Goal: Information Seeking & Learning: Learn about a topic

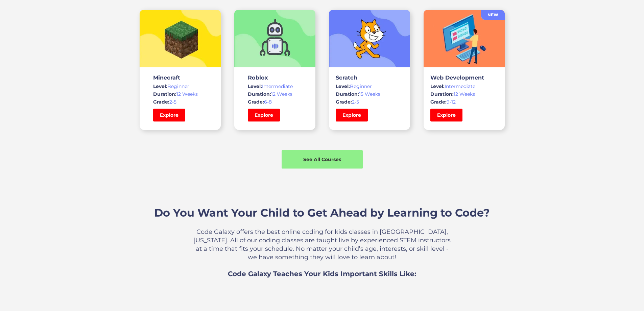
scroll to position [507, 0]
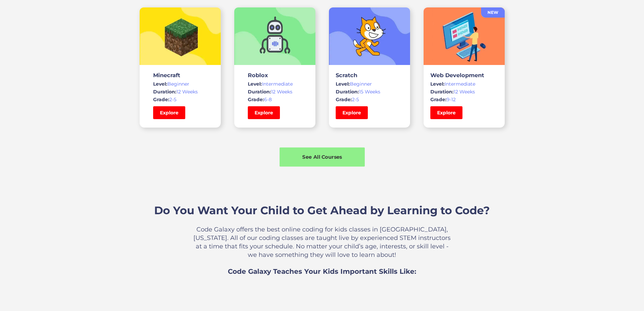
click at [318, 160] on div "See All Courses" at bounding box center [322, 156] width 85 height 7
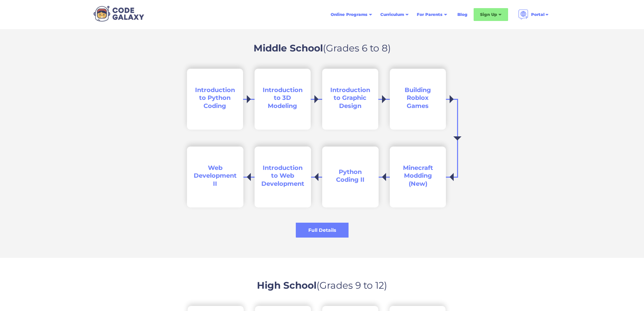
scroll to position [980, 0]
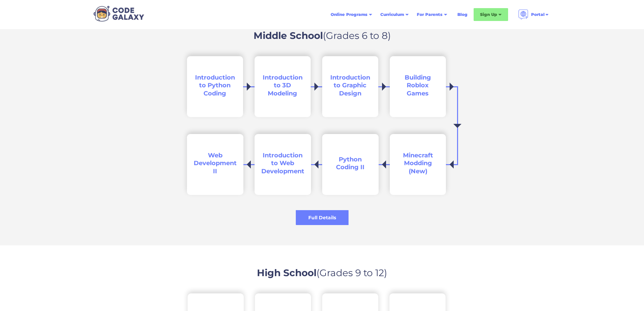
click at [217, 91] on span "Introduction to Python Coding" at bounding box center [215, 85] width 40 height 23
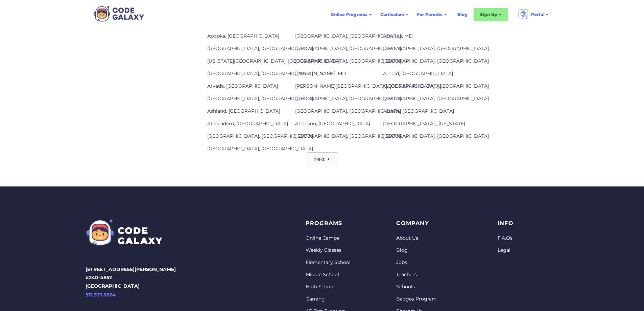
scroll to position [923, 0]
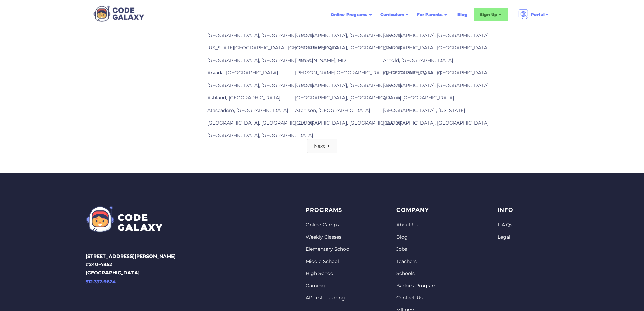
click at [317, 265] on link "Middle School" at bounding box center [328, 261] width 45 height 7
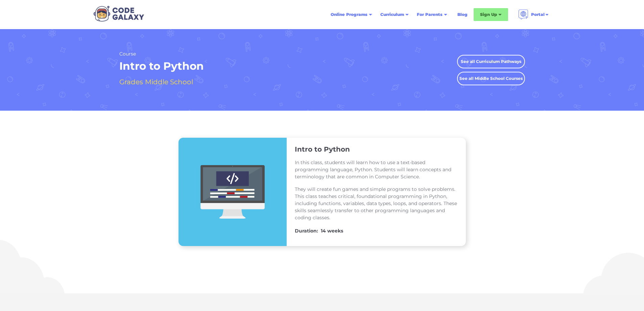
scroll to position [923, 0]
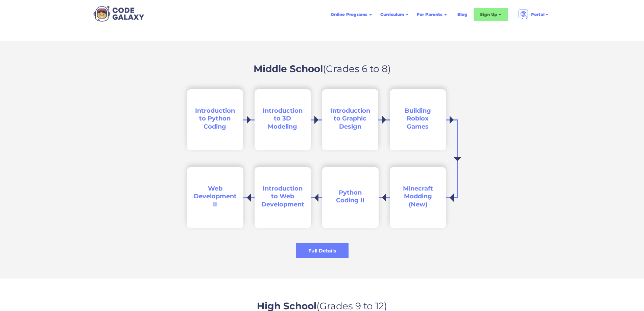
scroll to position [947, 0]
click at [151, 106] on div "Middle School (Grades 6 to 8) Introduction to Python Coding Introduction to 3D …" at bounding box center [322, 160] width 644 height 237
